Goal: Check status: Check status

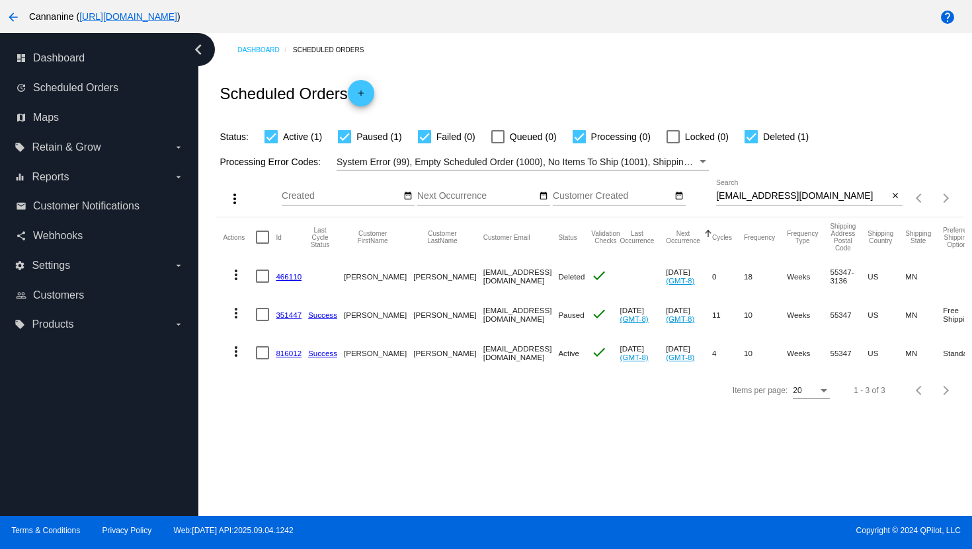
click at [19, 20] on mat-icon "arrow_back" at bounding box center [13, 17] width 16 height 16
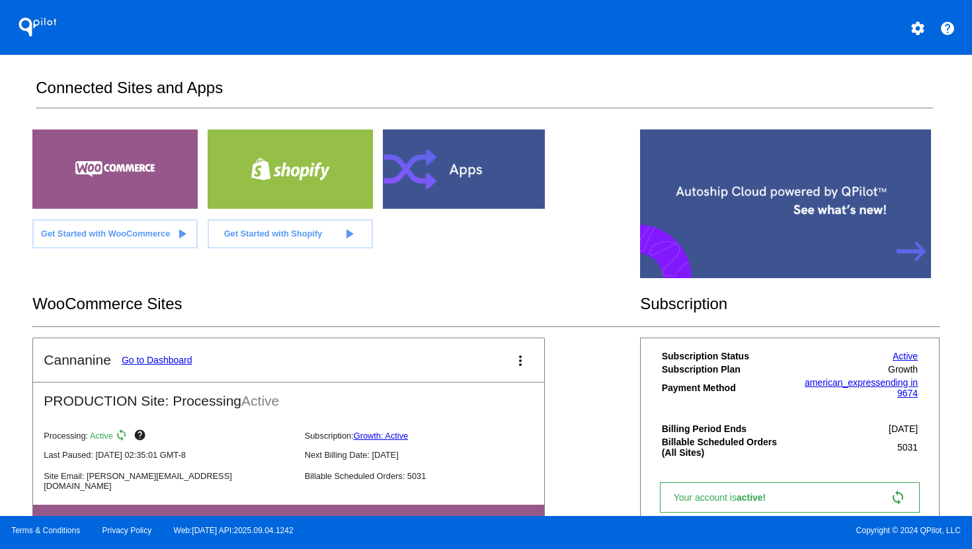
scroll to position [67, 0]
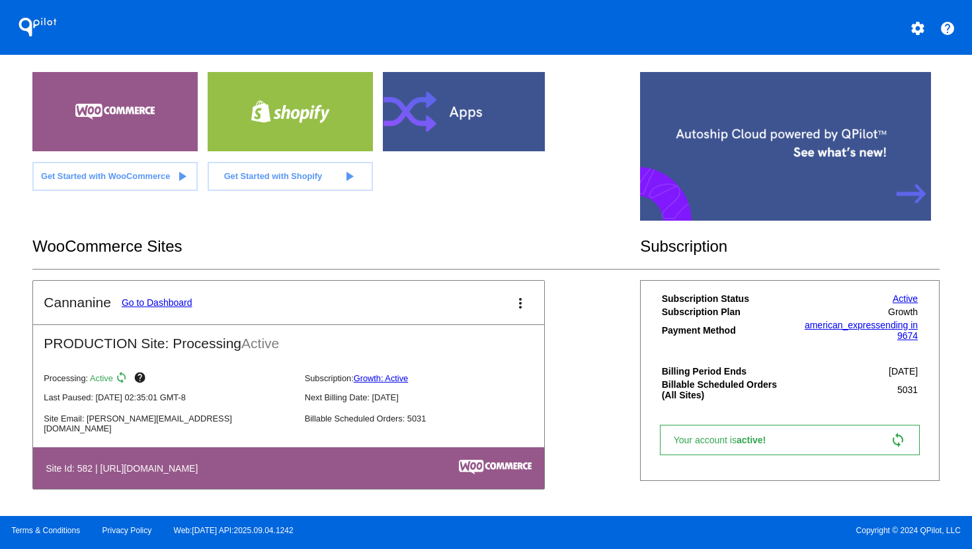
click at [158, 303] on link "Go to Dashboard" at bounding box center [157, 302] width 71 height 11
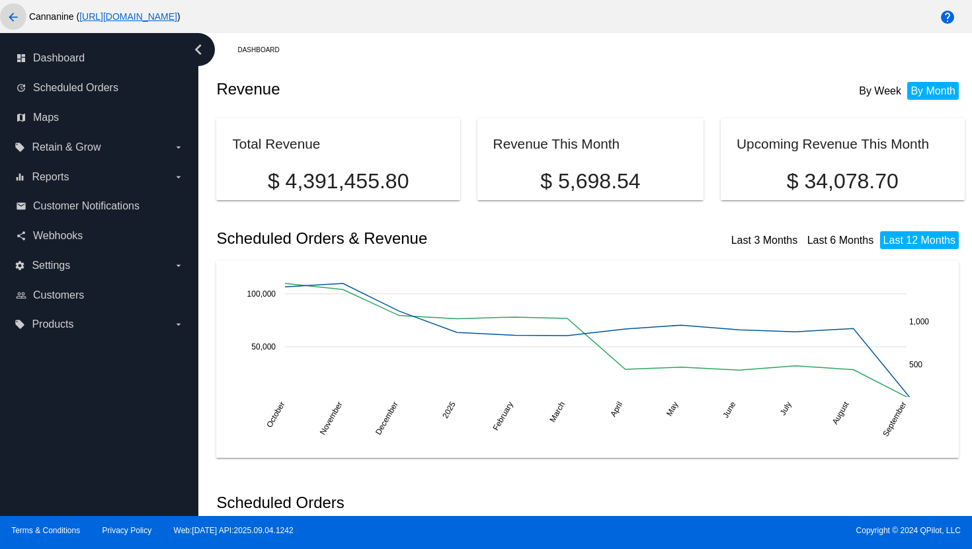
click at [14, 17] on mat-icon "arrow_back" at bounding box center [13, 17] width 16 height 16
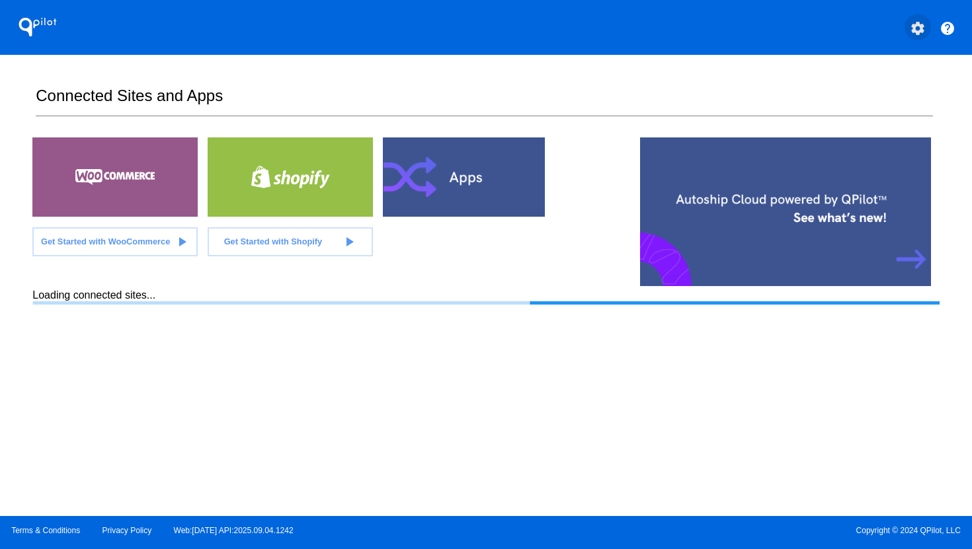
click at [920, 30] on mat-icon "settings" at bounding box center [918, 28] width 16 height 16
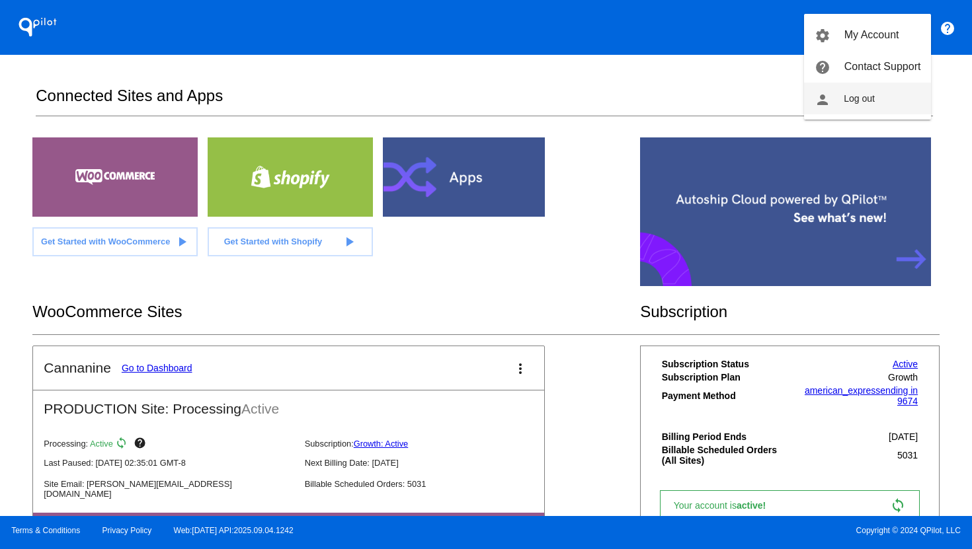
click at [889, 108] on button "person Log out" at bounding box center [867, 99] width 127 height 32
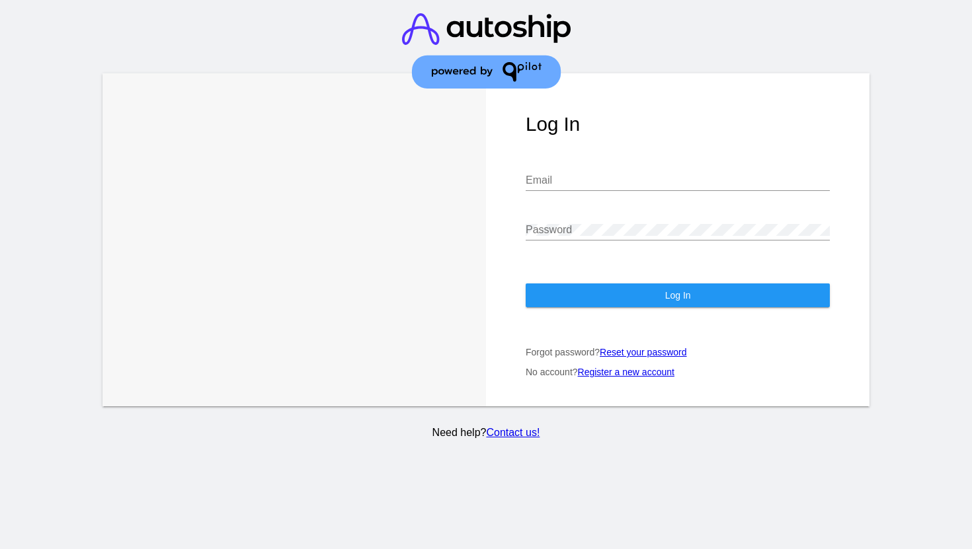
click at [654, 178] on input "Email" at bounding box center [678, 181] width 304 height 12
type input "[EMAIL_ADDRESS][DOMAIN_NAME]"
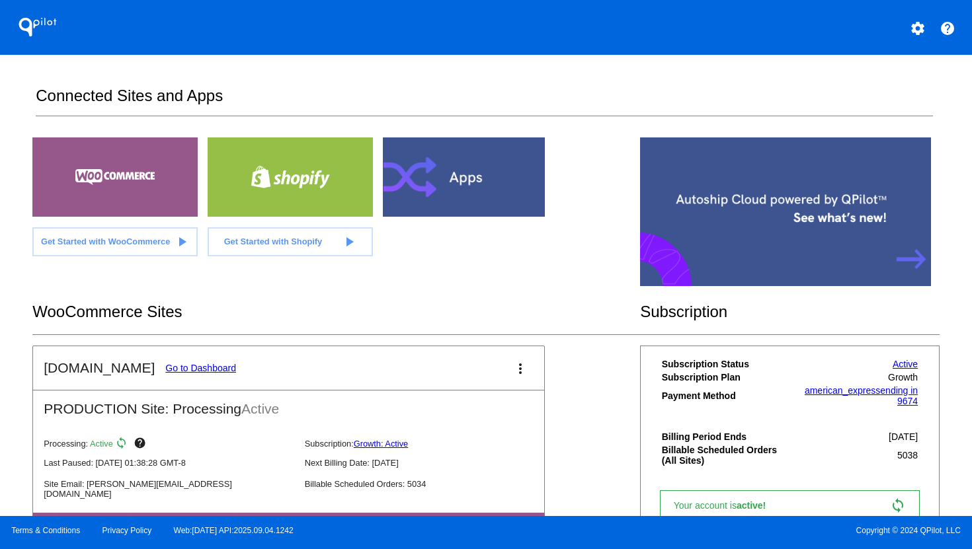
click at [220, 366] on link "Go to Dashboard" at bounding box center [200, 368] width 71 height 11
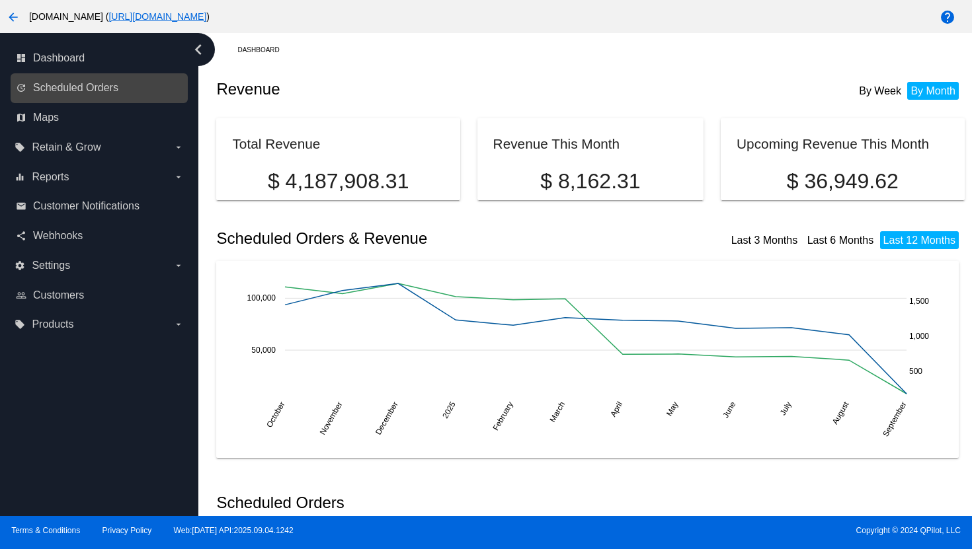
click at [85, 99] on div "update Scheduled Orders" at bounding box center [99, 88] width 177 height 30
click at [97, 92] on span "Scheduled Orders" at bounding box center [75, 88] width 85 height 12
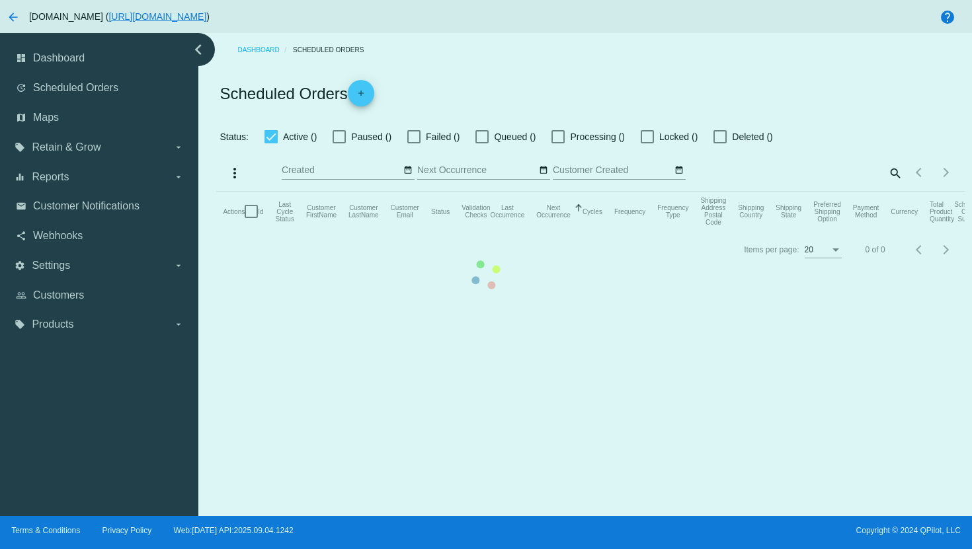
checkbox input "true"
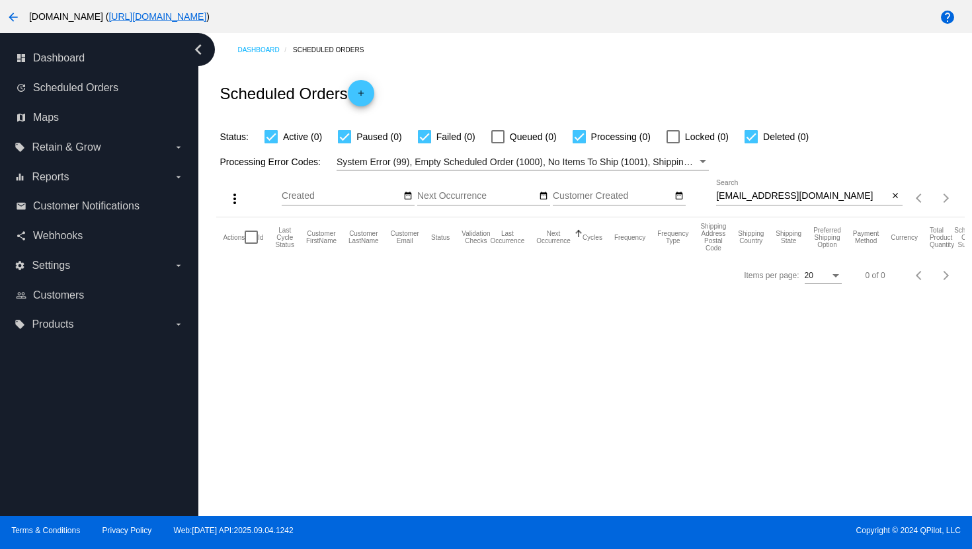
click at [788, 196] on input "[EMAIL_ADDRESS][DOMAIN_NAME]" at bounding box center [802, 196] width 173 height 11
paste input "[EMAIL_ADDRESS]"
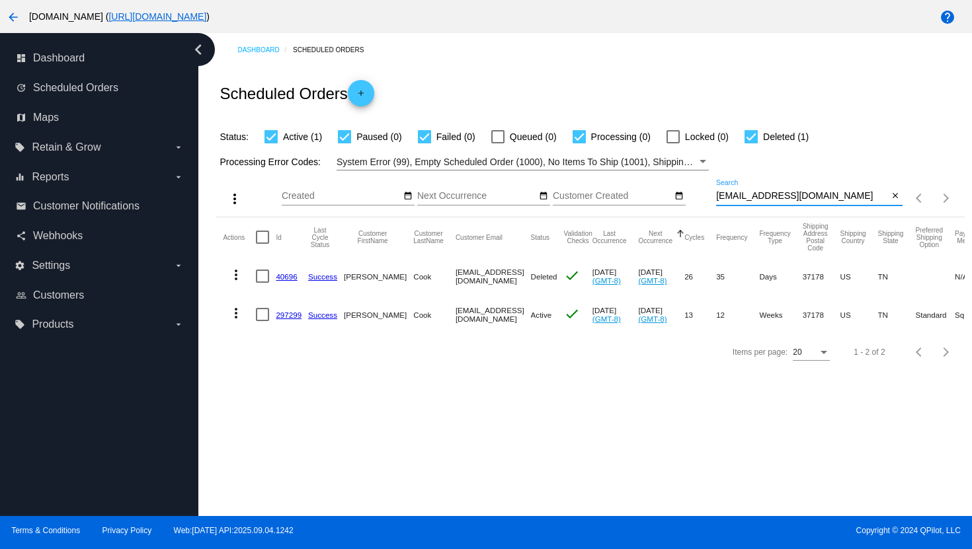
type input "[EMAIL_ADDRESS][DOMAIN_NAME]"
click at [236, 317] on mat-icon "more_vert" at bounding box center [236, 313] width 16 height 16
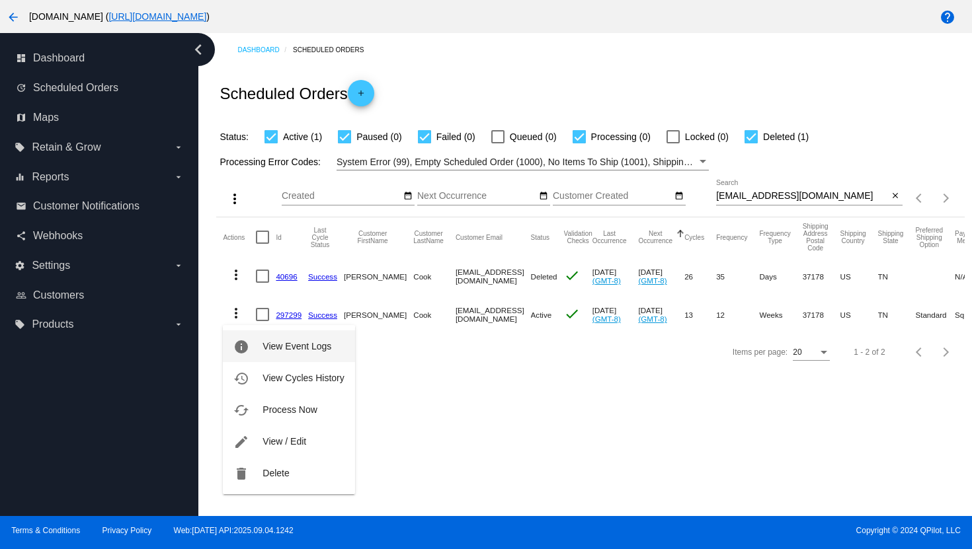
click at [279, 349] on span "View Event Logs" at bounding box center [296, 346] width 69 height 11
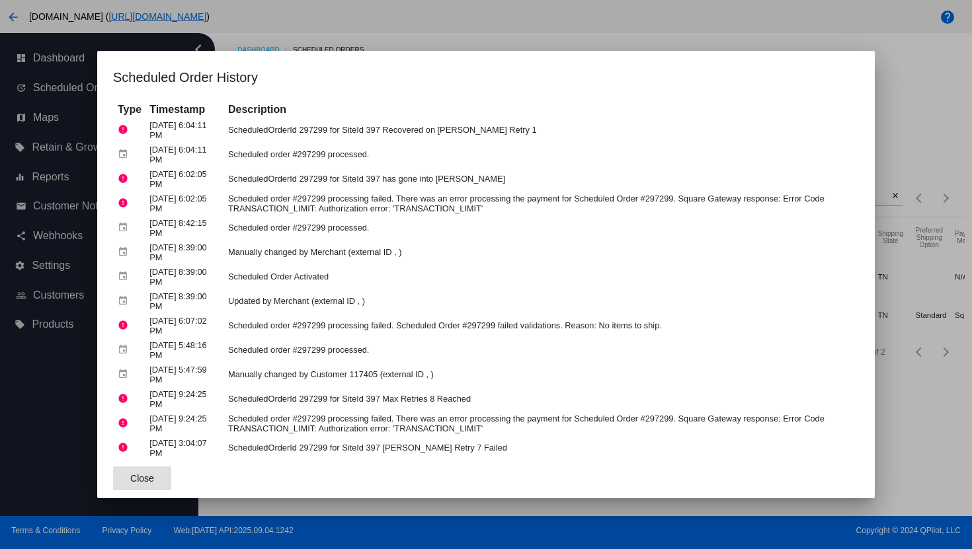
click at [580, 40] on div at bounding box center [486, 274] width 972 height 549
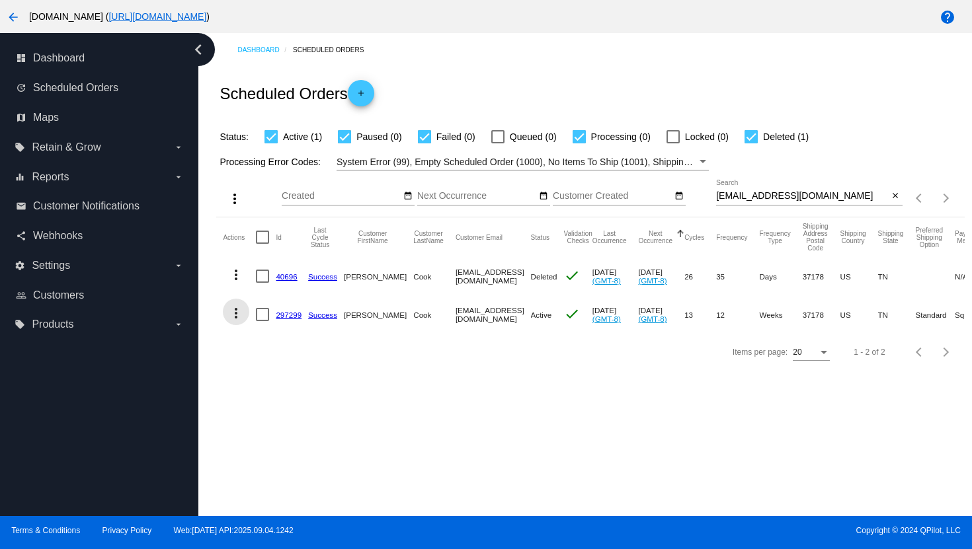
click at [240, 314] on mat-icon "more_vert" at bounding box center [236, 313] width 16 height 16
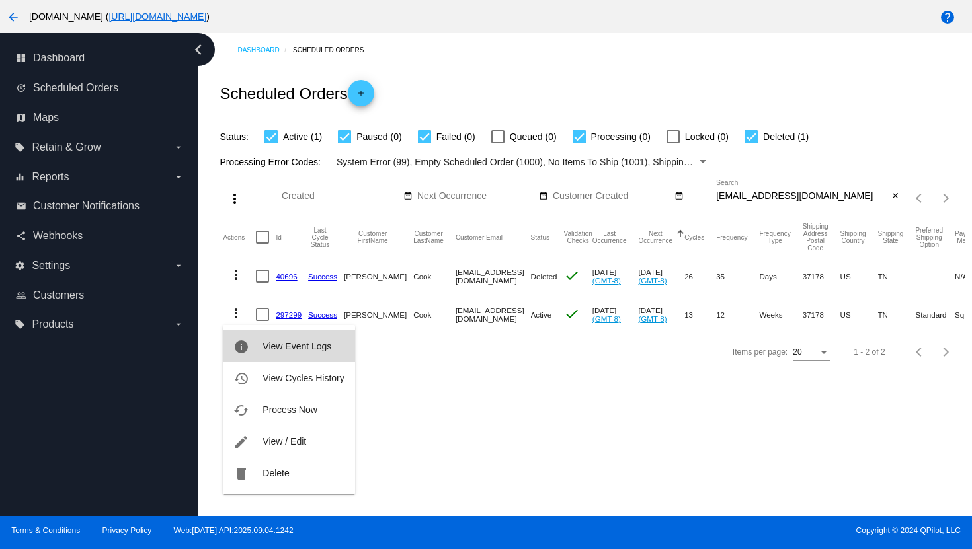
click at [286, 344] on span "View Event Logs" at bounding box center [296, 346] width 69 height 11
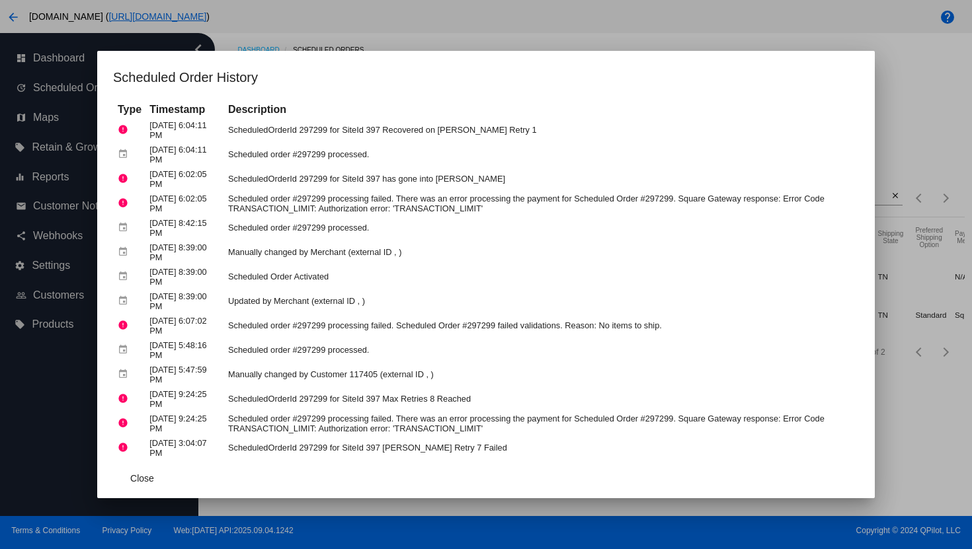
drag, startPoint x: 335, startPoint y: 209, endPoint x: 489, endPoint y: 216, distance: 154.2
drag, startPoint x: 336, startPoint y: 211, endPoint x: 506, endPoint y: 211, distance: 169.9
click at [506, 211] on td "Scheduled order #297299 processing failed. There was an error processing the pa…" at bounding box center [541, 203] width 633 height 23
drag, startPoint x: 494, startPoint y: 210, endPoint x: 333, endPoint y: 211, distance: 161.3
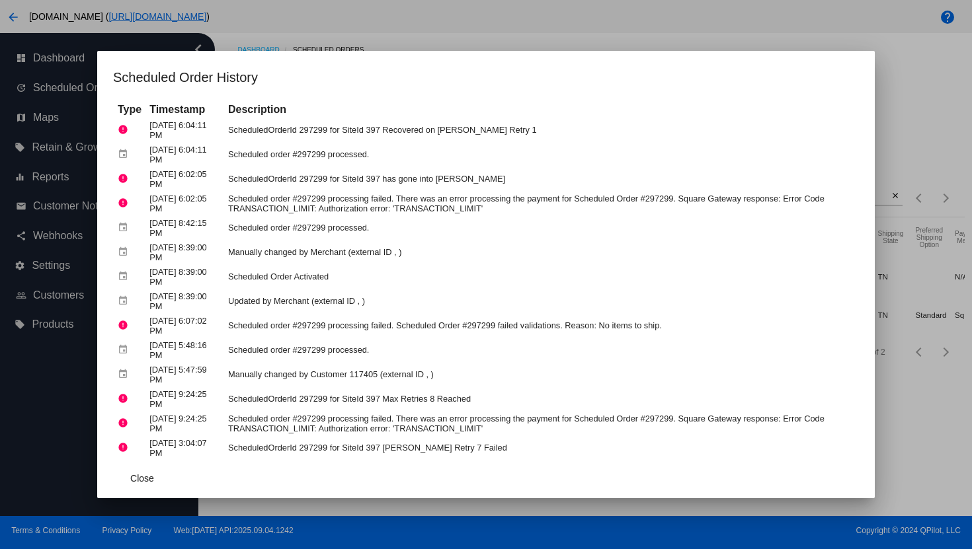
click at [333, 211] on td "Scheduled order #297299 processing failed. There was an error processing the pa…" at bounding box center [541, 203] width 633 height 23
drag, startPoint x: 336, startPoint y: 210, endPoint x: 500, endPoint y: 208, distance: 164.6
click at [500, 208] on td "Scheduled order #297299 processing failed. There was an error processing the pa…" at bounding box center [541, 203] width 633 height 23
